Goal: Find specific page/section: Find specific page/section

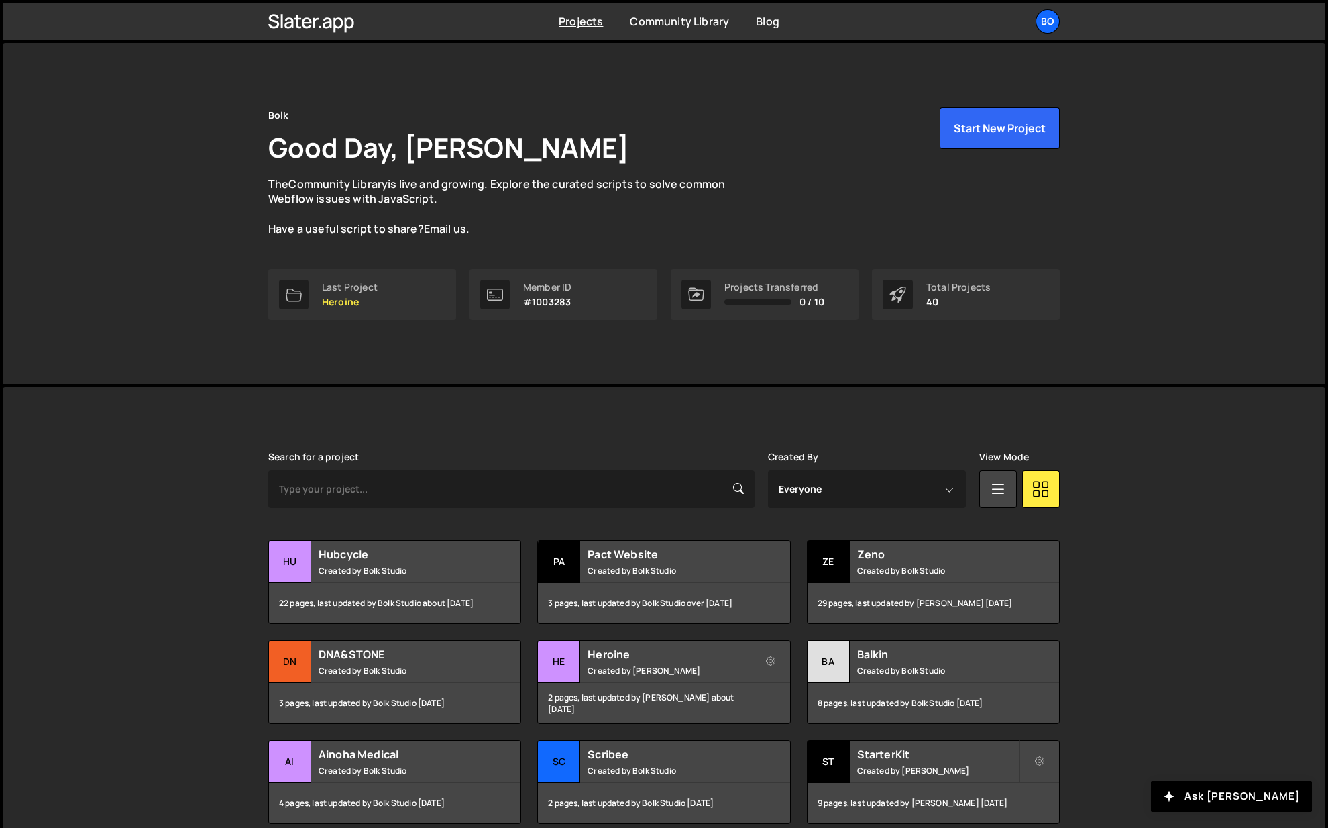
click at [1051, 8] on div "Projects [GEOGRAPHIC_DATA] Blog Bo Your current team is Bolk Projects Your Team…" at bounding box center [664, 22] width 832 height 38
click at [1044, 21] on div "Bo" at bounding box center [1048, 21] width 24 height 24
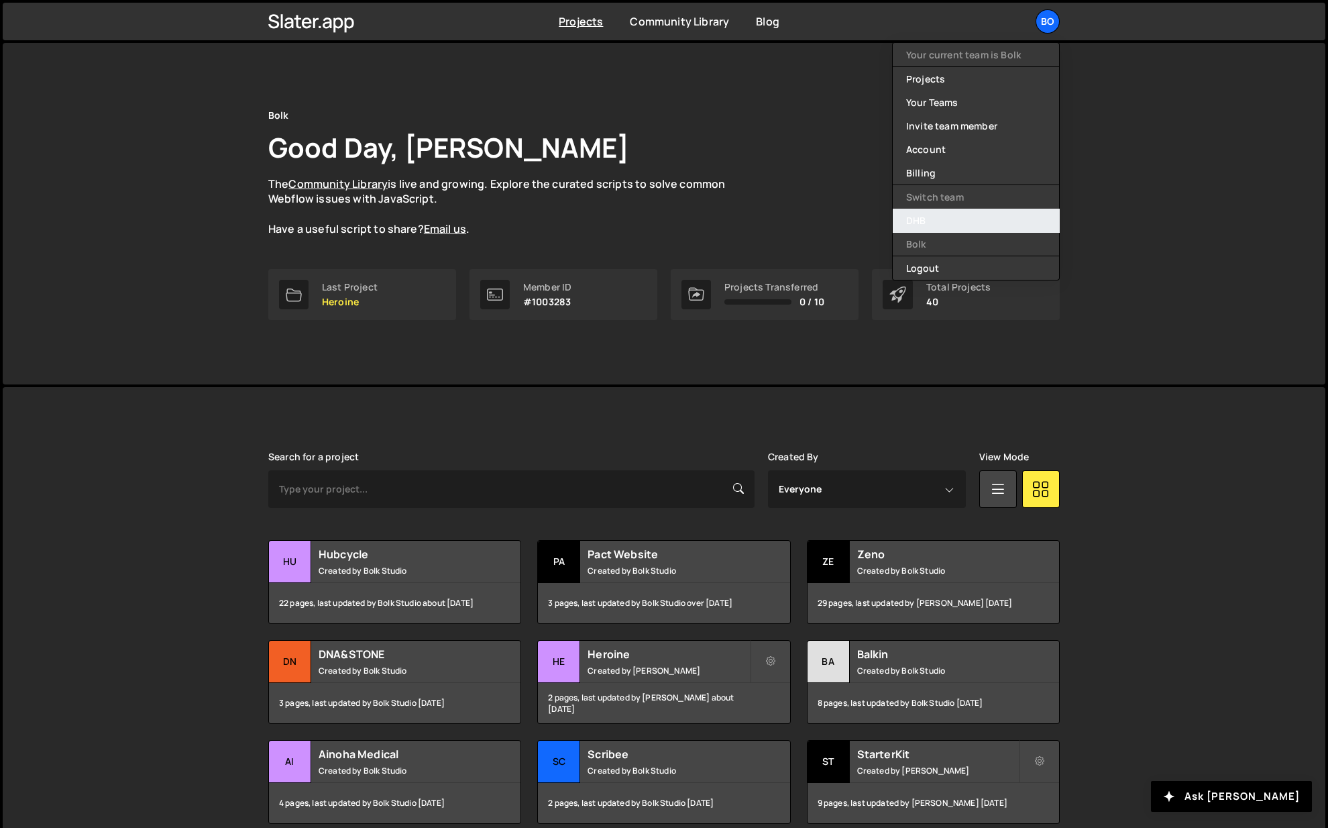
click at [928, 217] on link "DHB" at bounding box center [976, 220] width 166 height 23
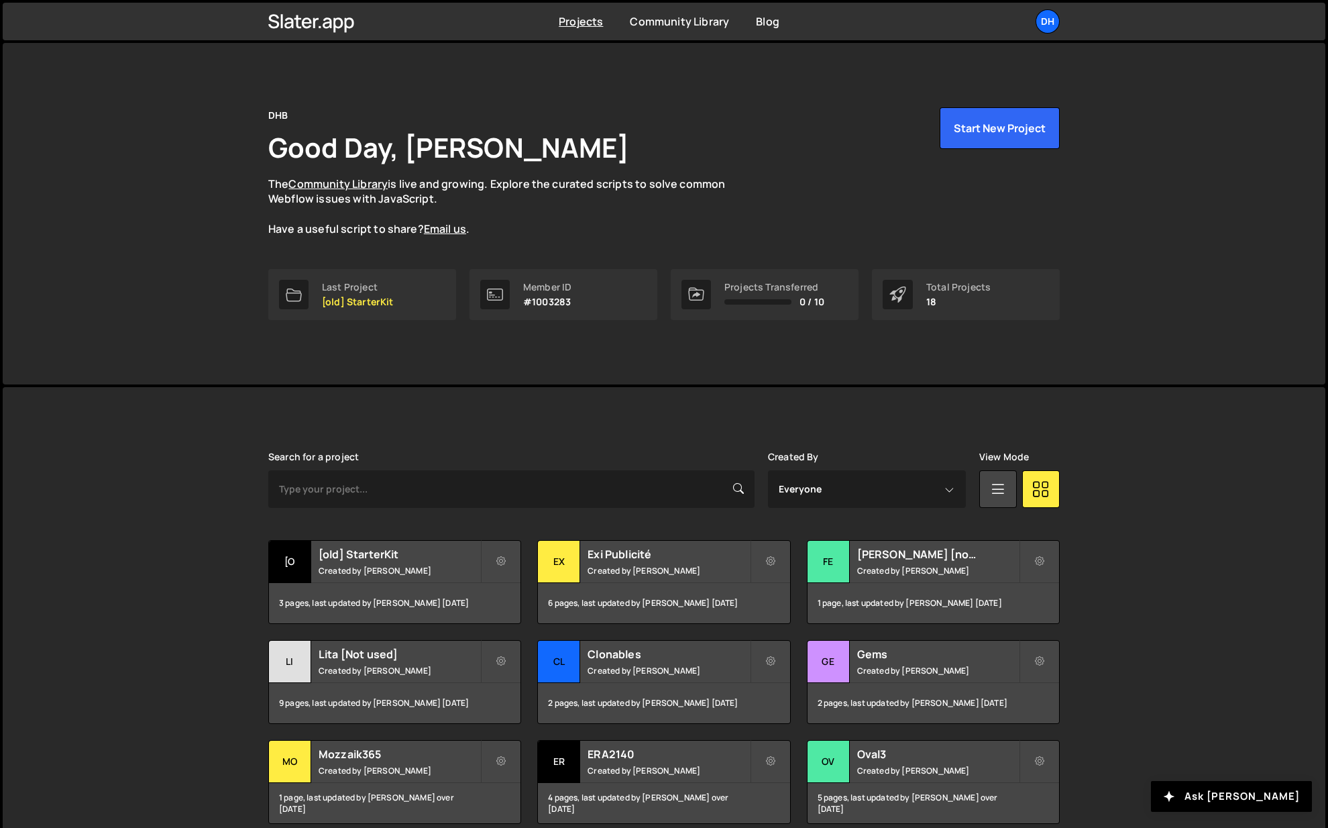
click at [1043, 21] on div "DH" at bounding box center [1048, 21] width 24 height 24
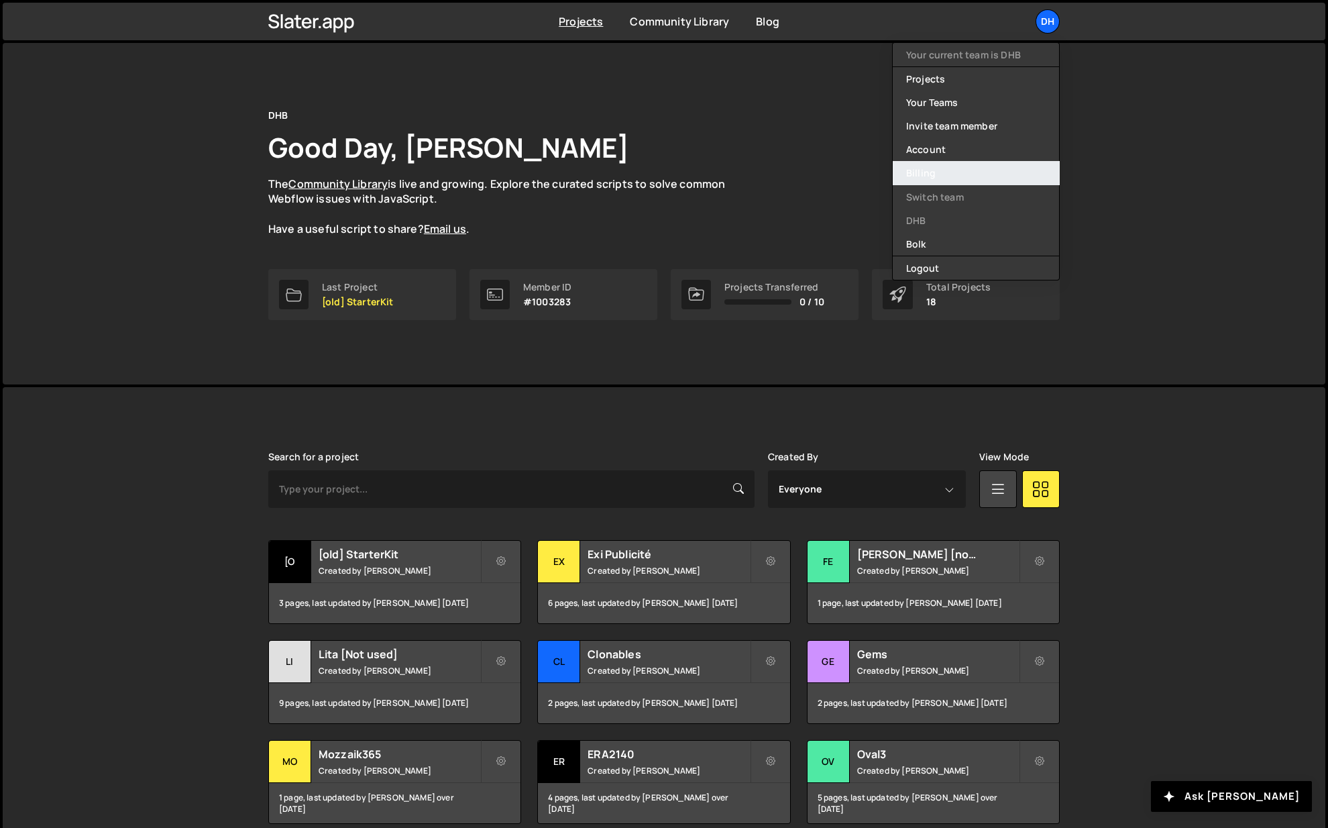
click at [920, 172] on link "Billing" at bounding box center [976, 172] width 166 height 23
